Goal: Entertainment & Leisure: Consume media (video, audio)

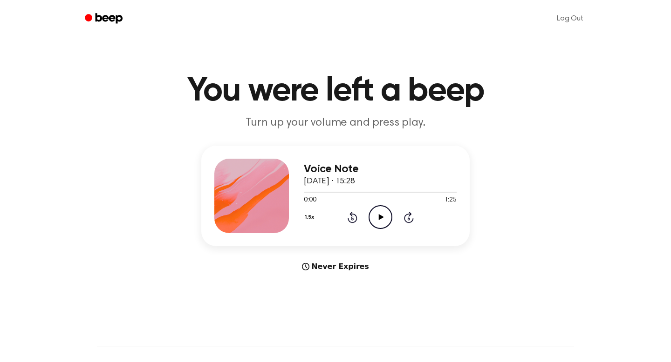
click at [380, 220] on icon "Play Audio" at bounding box center [381, 217] width 24 height 24
click at [309, 216] on button "1.5x" at bounding box center [311, 218] width 14 height 16
click at [320, 291] on span "1.2x" at bounding box center [319, 291] width 12 height 10
click at [312, 191] on div at bounding box center [380, 191] width 153 height 7
drag, startPoint x: 312, startPoint y: 191, endPoint x: 294, endPoint y: 191, distance: 18.2
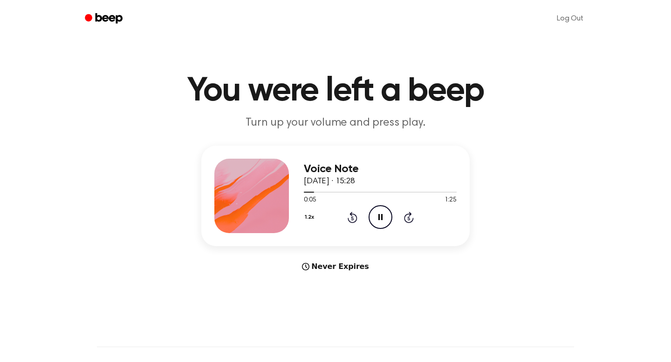
click at [294, 191] on div "Voice Note 24 July 2025 · 15:28 0:05 1:25 Your browser does not support the [ob…" at bounding box center [335, 196] width 268 height 101
drag, startPoint x: 315, startPoint y: 193, endPoint x: 291, endPoint y: 193, distance: 24.2
click at [291, 193] on div "Voice Note 24 July 2025 · 15:28 0:07 1:25 Your browser does not support the [ob…" at bounding box center [335, 196] width 268 height 101
click at [306, 192] on div at bounding box center [312, 192] width 16 height 1
click at [382, 213] on icon "Play Audio" at bounding box center [381, 217] width 24 height 24
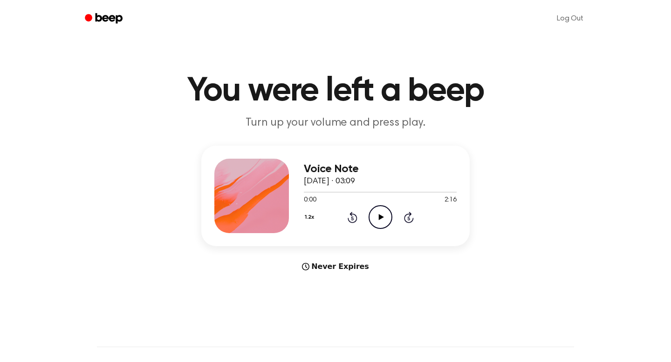
click at [382, 215] on icon "Play Audio" at bounding box center [381, 217] width 24 height 24
click at [313, 216] on button "1.2x" at bounding box center [311, 218] width 14 height 16
click at [420, 139] on main "You were left a beep Turn up your volume and press play. Voice Note 12 May 2024…" at bounding box center [335, 278] width 671 height 557
click at [309, 213] on button "1.2x" at bounding box center [311, 218] width 14 height 16
click at [323, 307] on span "1.5x" at bounding box center [319, 308] width 12 height 10
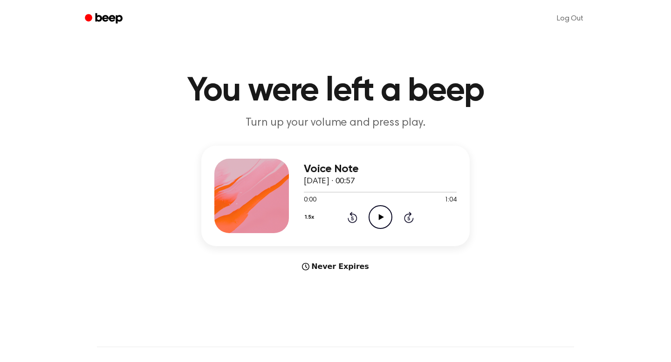
click at [309, 213] on button "1.5x" at bounding box center [311, 218] width 14 height 16
click at [319, 271] on span "1.0x" at bounding box center [319, 274] width 12 height 10
click at [375, 222] on icon "Play Audio" at bounding box center [381, 217] width 24 height 24
click at [375, 222] on icon "Pause Audio" at bounding box center [381, 217] width 24 height 24
click at [375, 222] on icon "Play Audio" at bounding box center [381, 217] width 24 height 24
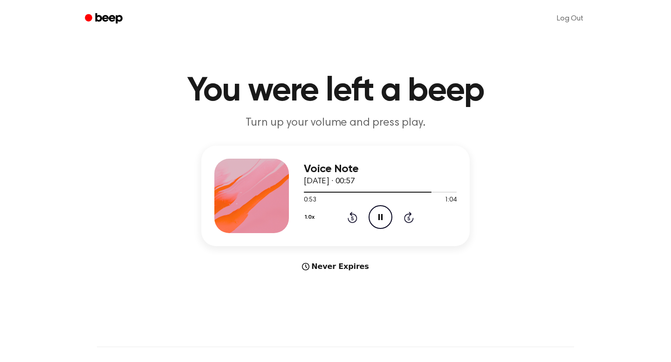
click at [375, 222] on icon "Pause Audio" at bounding box center [381, 217] width 24 height 24
click at [375, 222] on icon "Play Audio" at bounding box center [381, 217] width 24 height 24
click at [384, 216] on icon "Pause Audio" at bounding box center [381, 217] width 24 height 24
click at [379, 211] on icon "Play Audio" at bounding box center [381, 217] width 24 height 24
click at [380, 211] on icon "Pause Audio" at bounding box center [381, 217] width 24 height 24
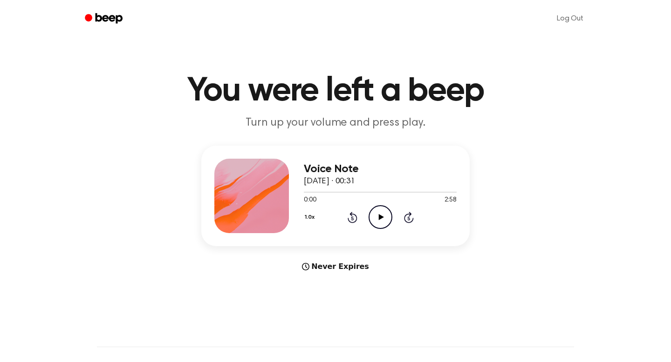
click at [380, 214] on icon "Play Audio" at bounding box center [381, 217] width 24 height 24
click at [328, 194] on div at bounding box center [380, 191] width 153 height 7
click at [349, 194] on div at bounding box center [380, 191] width 153 height 7
click at [381, 221] on icon "Play Audio" at bounding box center [381, 217] width 24 height 24
